Goal: Transaction & Acquisition: Book appointment/travel/reservation

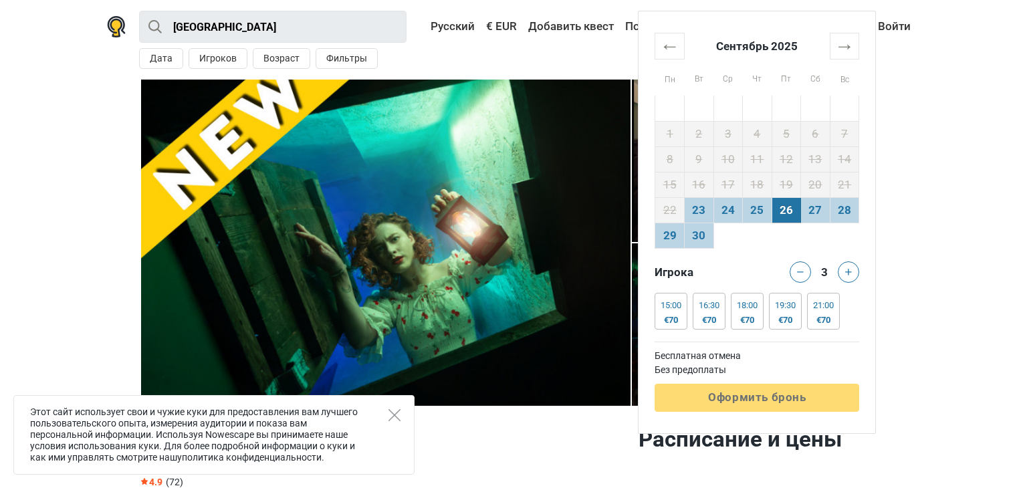
scroll to position [589, 0]
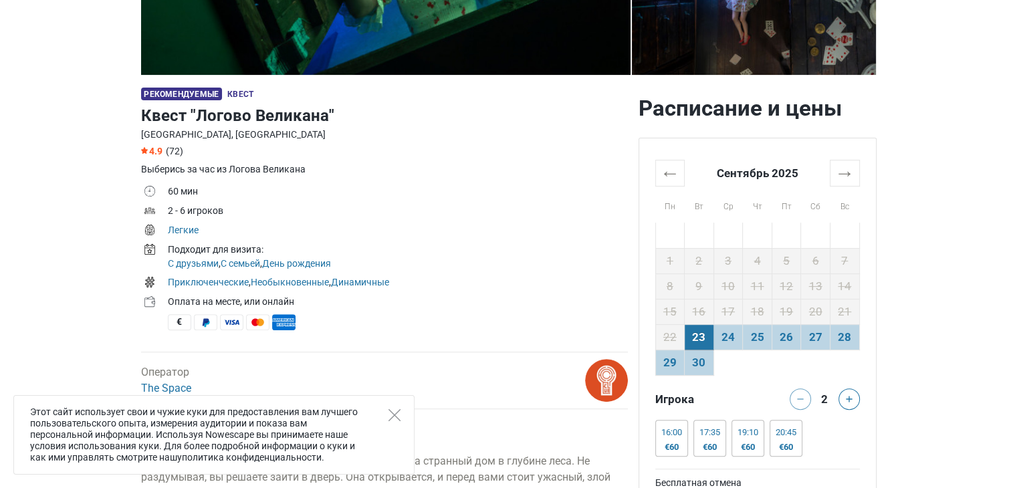
scroll to position [326, 0]
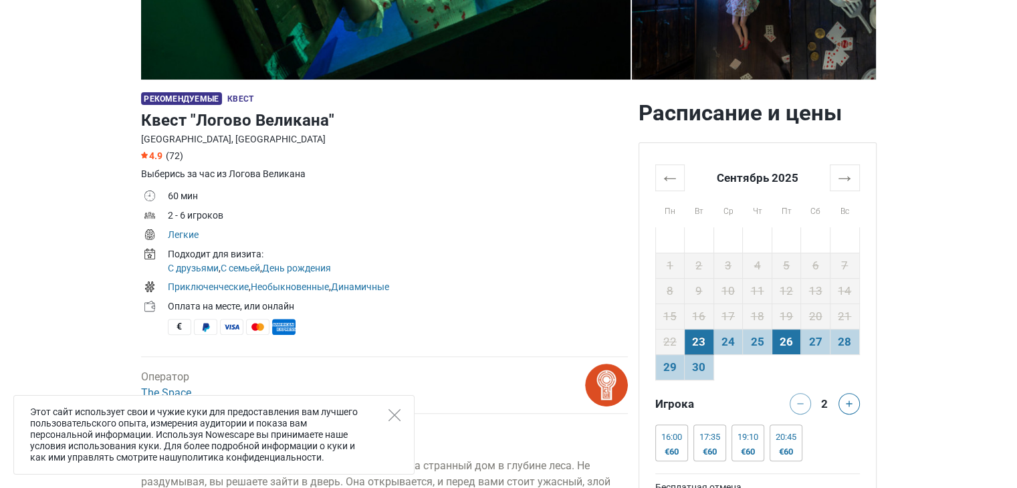
click at [793, 333] on td "26" at bounding box center [786, 341] width 29 height 25
click at [847, 407] on button at bounding box center [849, 403] width 21 height 21
click at [781, 453] on div "€70" at bounding box center [786, 452] width 21 height 11
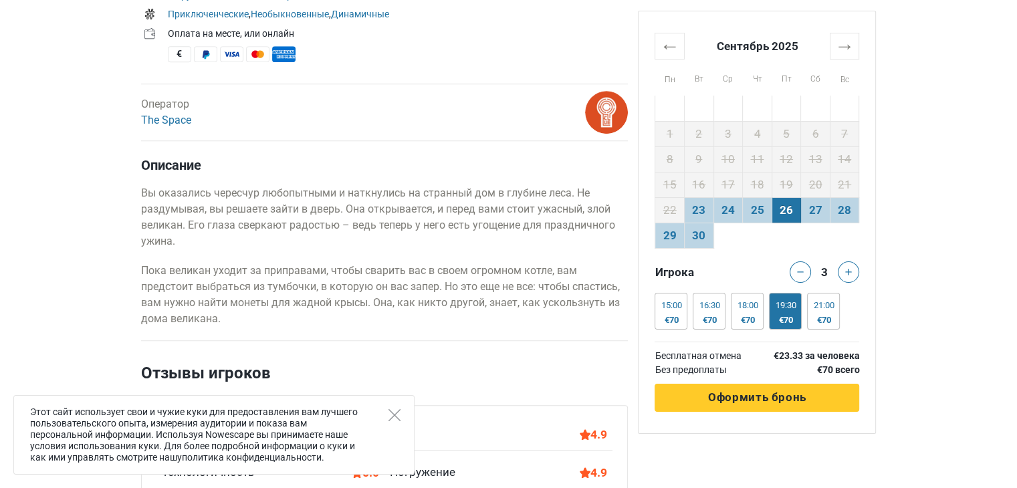
scroll to position [604, 0]
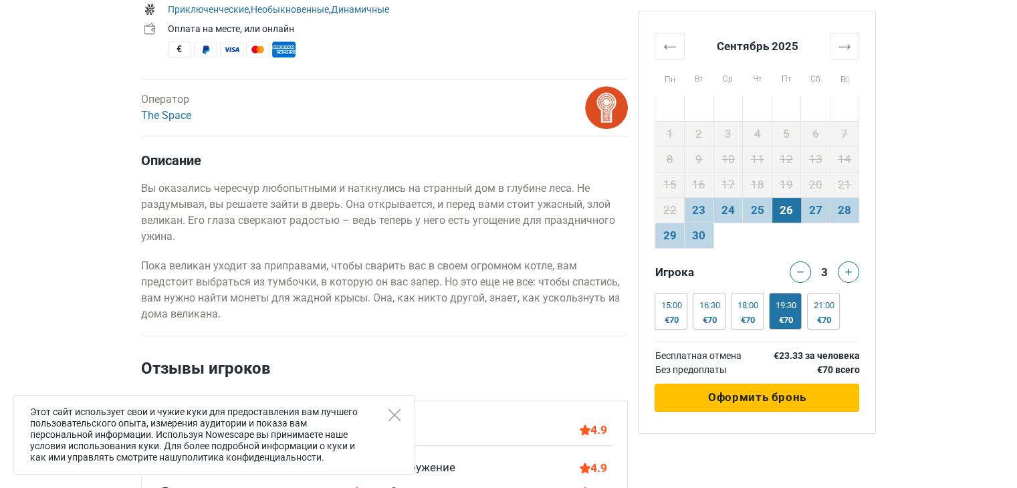
click at [777, 389] on button "Обрабатывается Оформить бронь" at bounding box center [757, 398] width 205 height 28
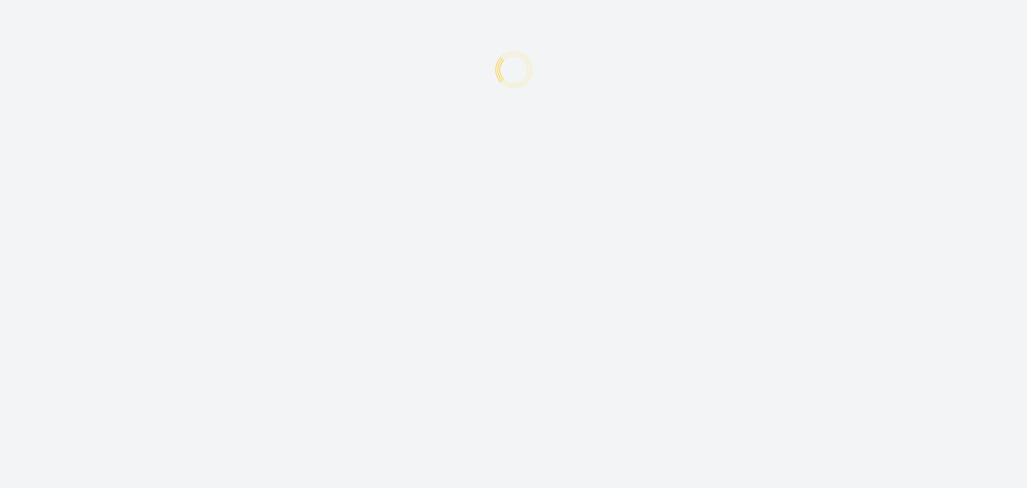
type input "+372"
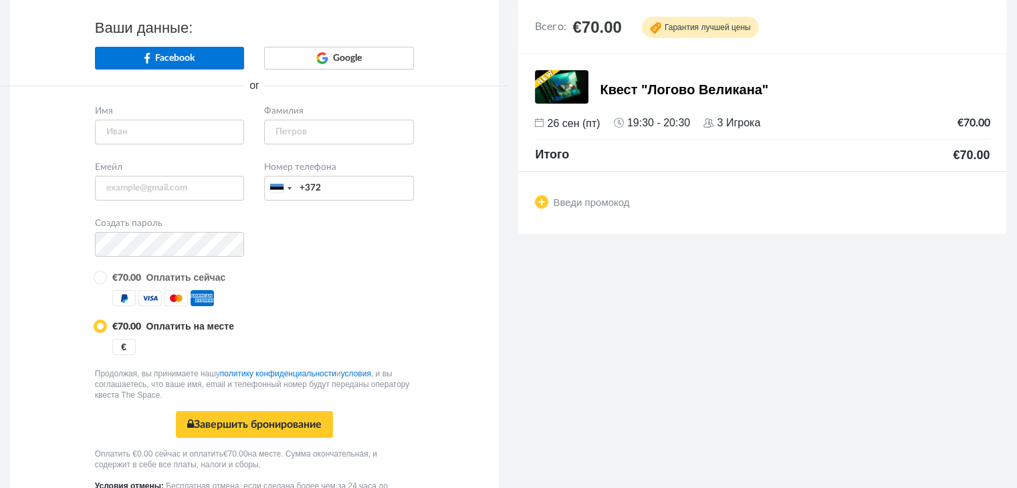
scroll to position [22, 0]
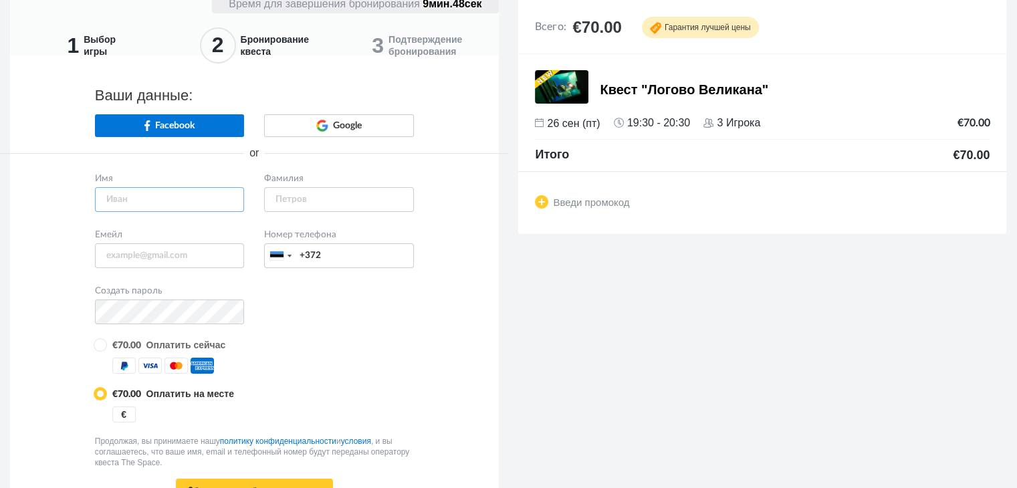
click at [146, 194] on input "text" at bounding box center [170, 199] width 150 height 25
type input "Ф"
type input "Adelina"
click at [286, 201] on input "text" at bounding box center [339, 199] width 150 height 25
type input "Fjodorova"
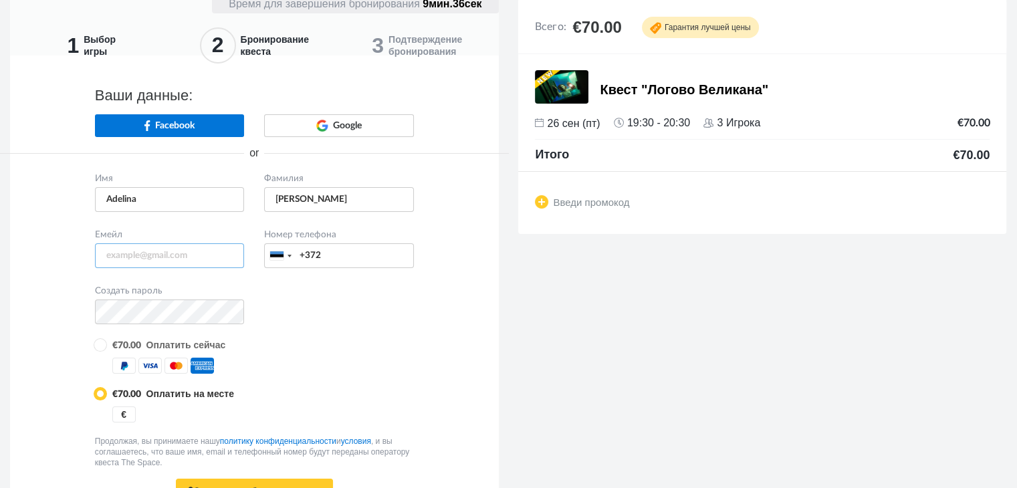
click at [193, 260] on input "email" at bounding box center [170, 255] width 150 height 25
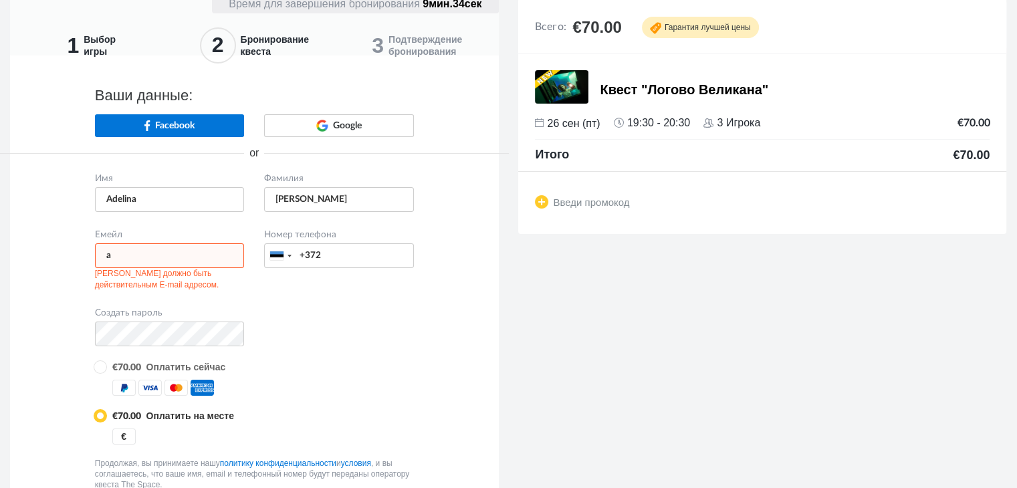
type input "adelina.fjodorova@gmail.com"
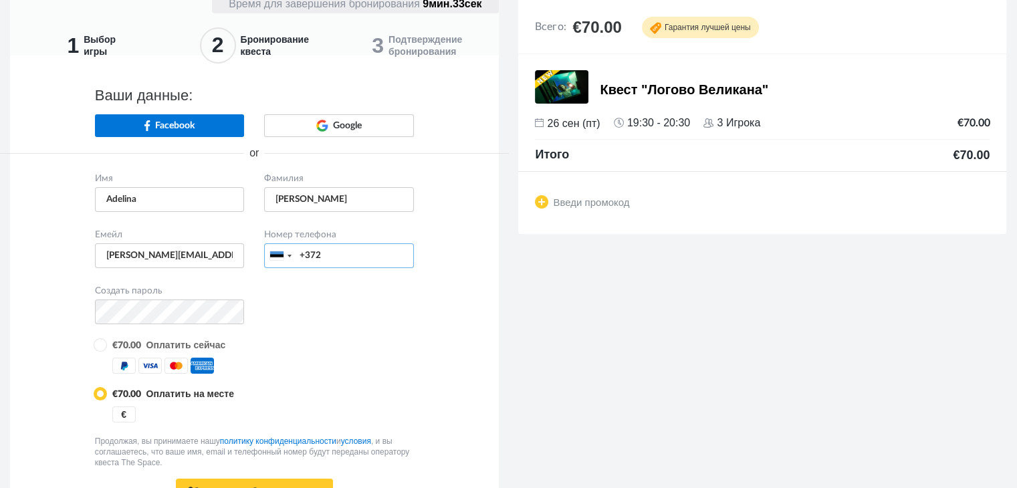
click at [396, 251] on input "+372" at bounding box center [339, 255] width 150 height 25
type input "+37258073732"
click at [29, 303] on div "Имя Adelina Фамилия Fjodorova +1 +44" at bounding box center [254, 370] width 509 height 400
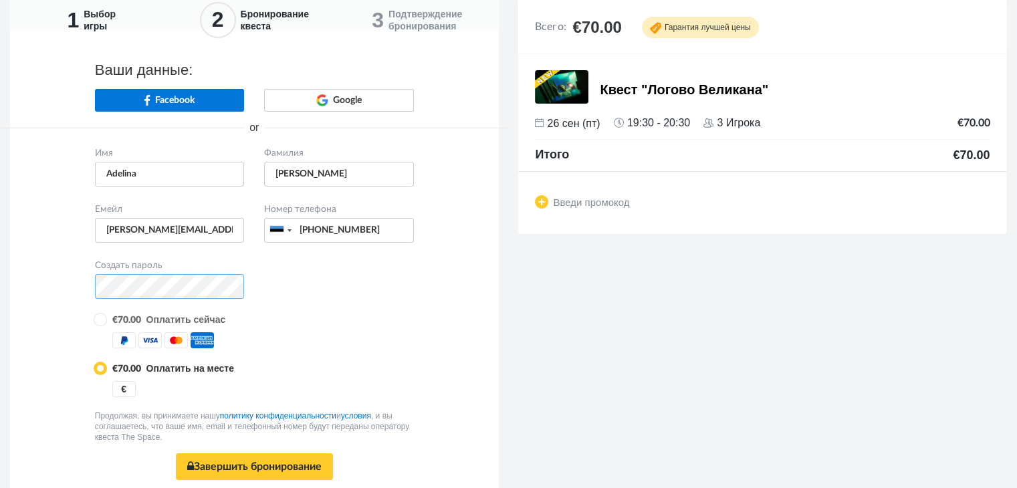
scroll to position [108, 0]
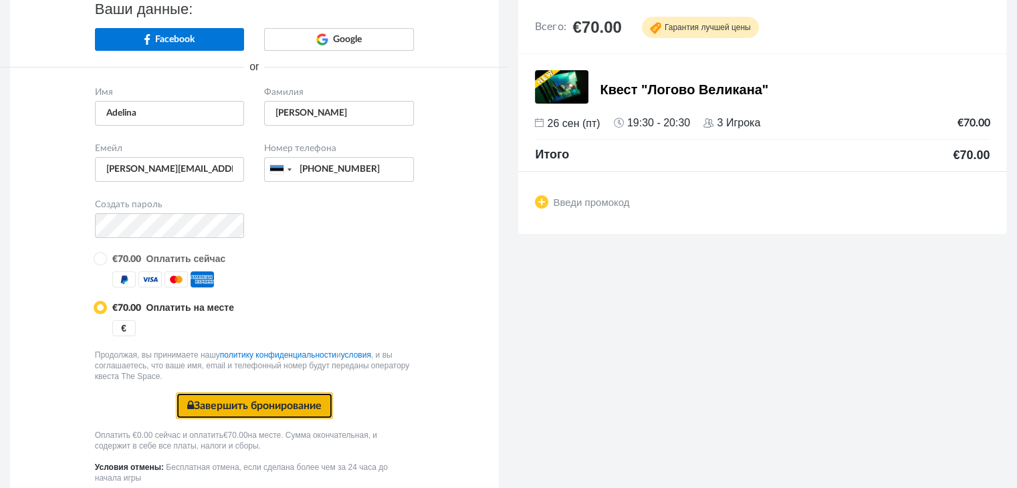
click at [249, 402] on button "Завершить бронирование Безопасная оплата" at bounding box center [254, 406] width 157 height 27
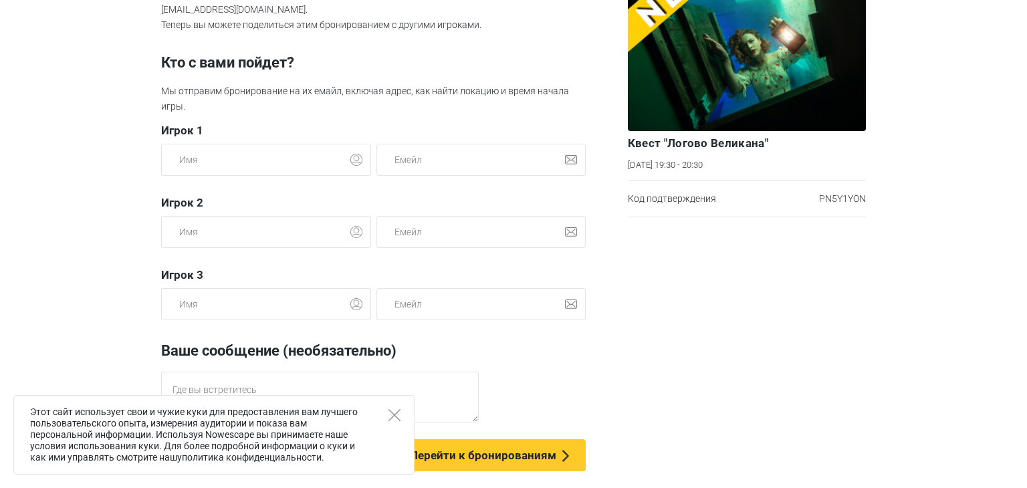
scroll to position [68, 0]
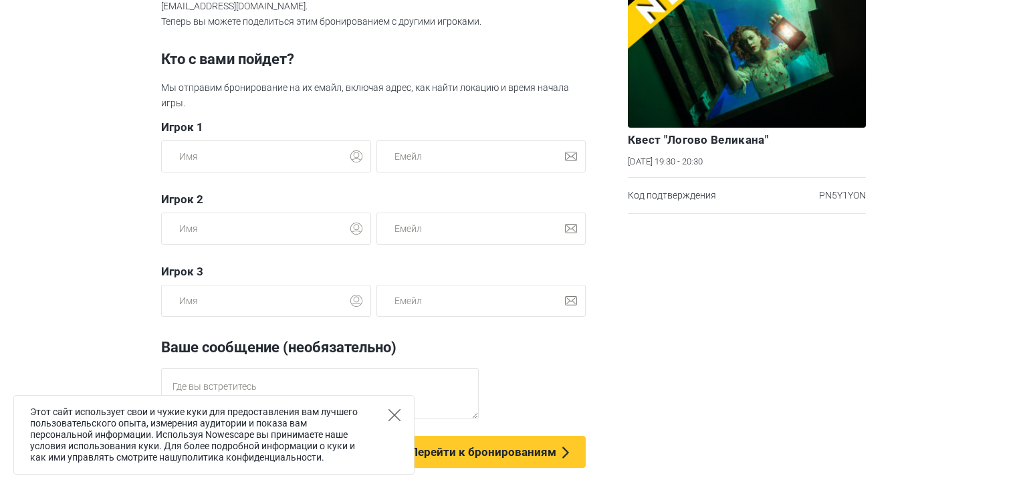
click at [389, 420] on icon "Close" at bounding box center [395, 415] width 12 height 12
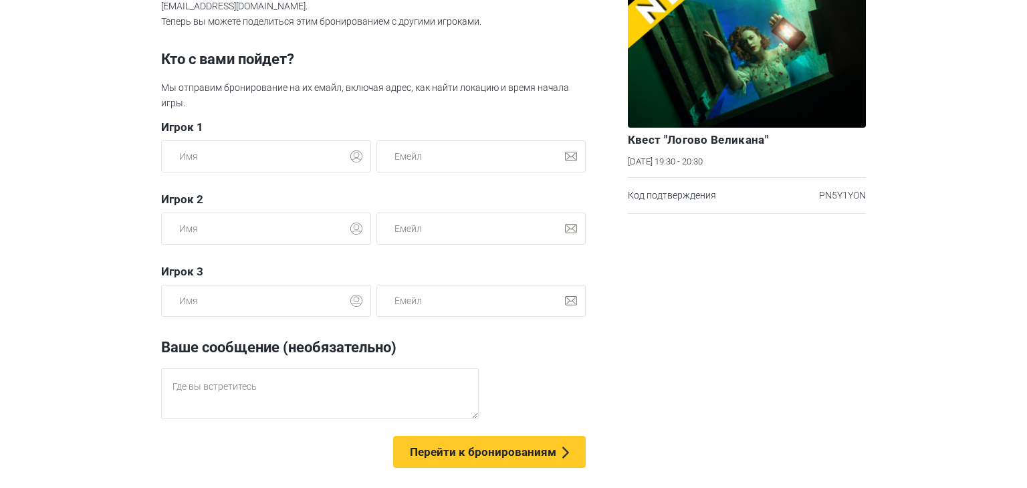
click at [0, 289] on section "Ваше бронирование подтверждено Мы отправили подтверждение на ваш емайл adelina.…" at bounding box center [513, 244] width 1027 height 488
click at [453, 453] on span "Перейти к бронированиям" at bounding box center [483, 451] width 146 height 13
